Goal: Information Seeking & Learning: Find specific fact

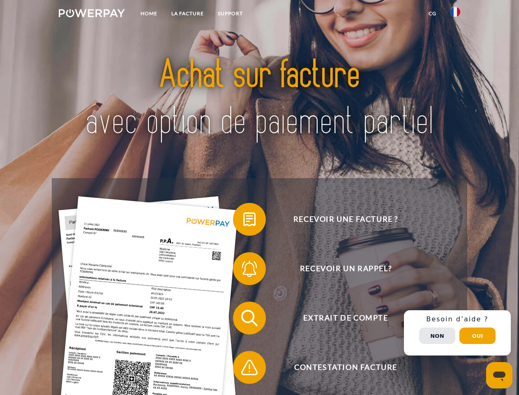
click at [92, 14] on img at bounding box center [92, 13] width 66 height 8
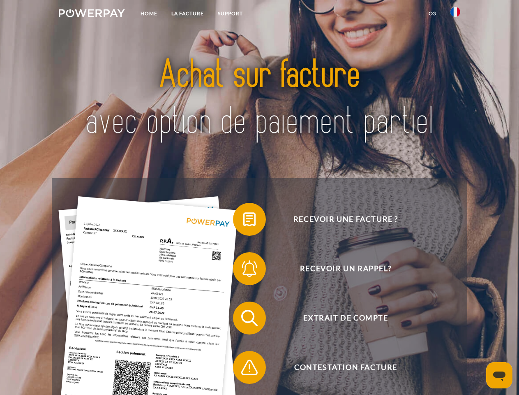
click at [455, 14] on img at bounding box center [456, 12] width 10 height 10
click at [432, 14] on link "CG" at bounding box center [433, 13] width 22 height 15
click at [243, 221] on span at bounding box center [237, 219] width 41 height 41
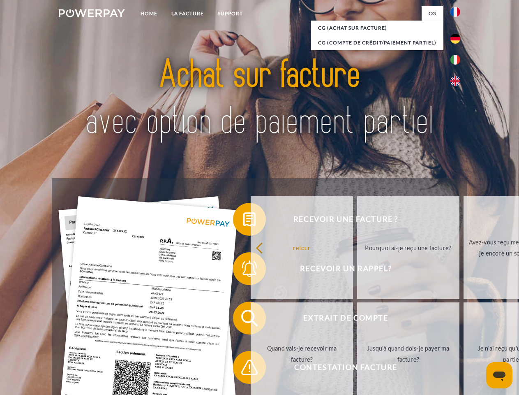
click at [251, 270] on link "retour" at bounding box center [302, 247] width 102 height 103
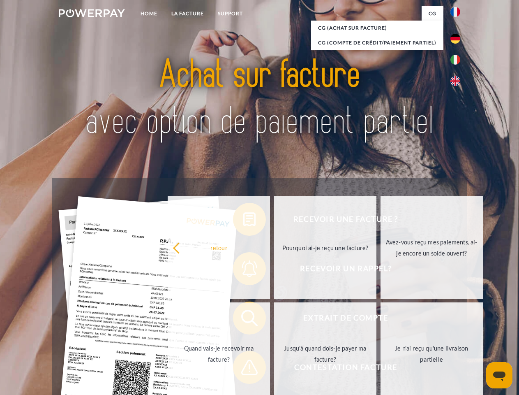
click at [243, 319] on link "Quand vais-je recevoir ma facture?" at bounding box center [219, 353] width 102 height 103
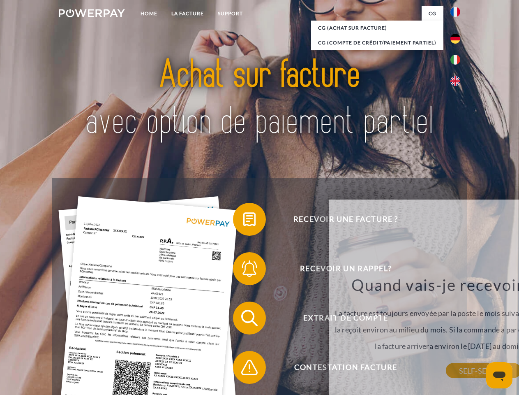
click at [243, 369] on span at bounding box center [237, 367] width 41 height 41
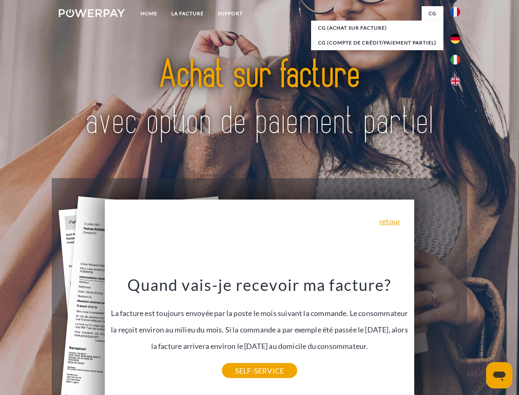
click at [458, 333] on link "Quand vais-je recevoir ma facture?" at bounding box center [451, 353] width 102 height 103
click at [437, 334] on span "Extrait de compte" at bounding box center [345, 317] width 201 height 33
click at [478, 335] on header "Home LA FACTURE Support" at bounding box center [259, 284] width 519 height 568
